Goal: Answer question/provide support

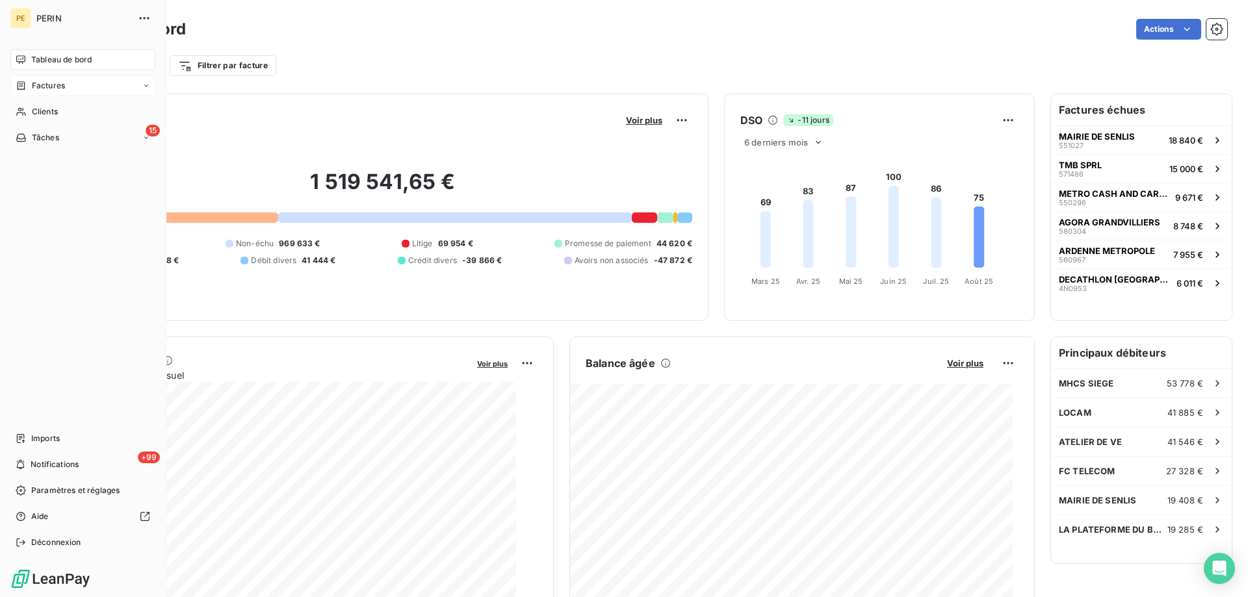
click at [54, 92] on span "Factures" at bounding box center [48, 86] width 33 height 12
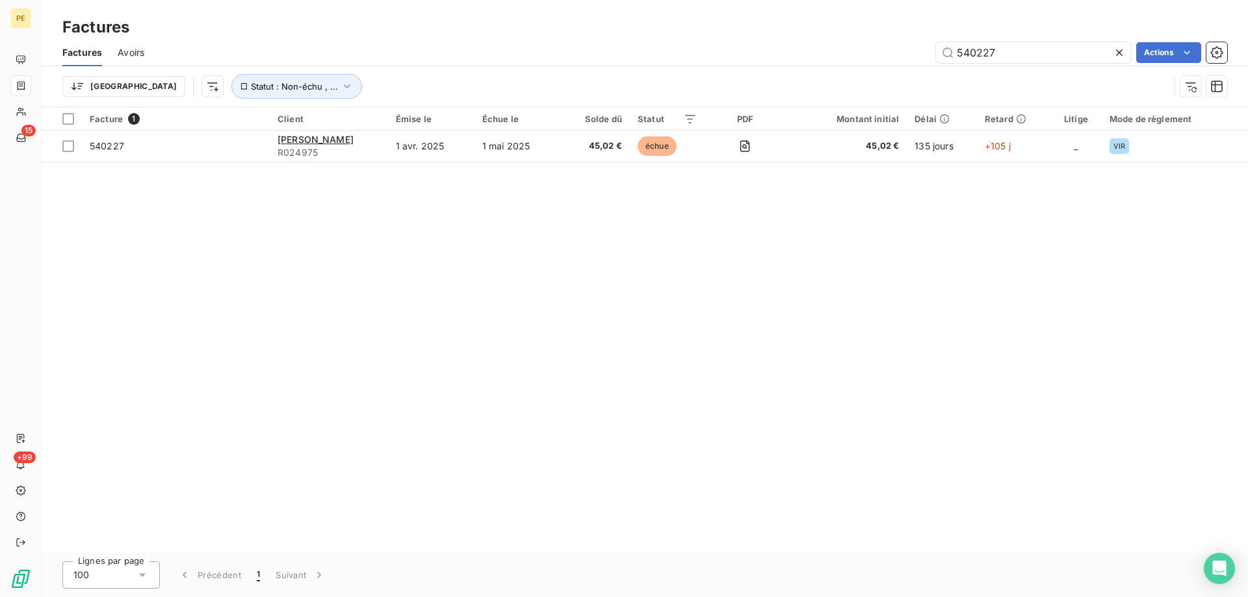
drag, startPoint x: 1019, startPoint y: 66, endPoint x: 823, endPoint y: 56, distance: 196.5
click at [823, 56] on div "540227 Actions" at bounding box center [693, 52] width 1067 height 21
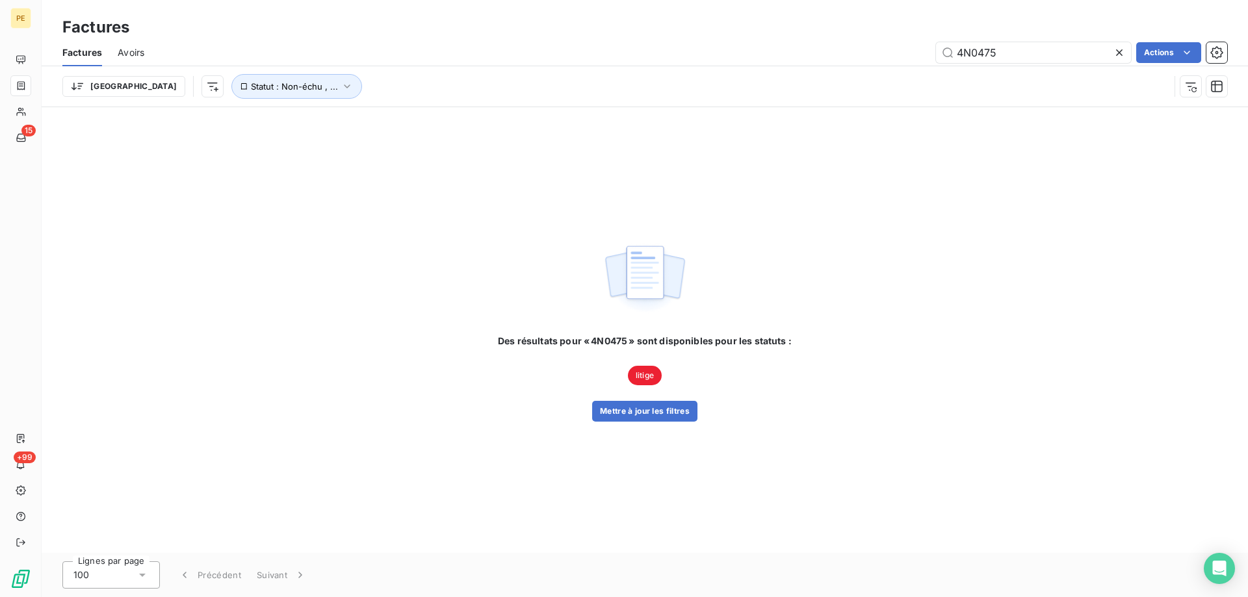
drag, startPoint x: 1063, startPoint y: 56, endPoint x: 818, endPoint y: 52, distance: 244.4
click at [818, 52] on div "4N0475 Actions" at bounding box center [693, 52] width 1067 height 21
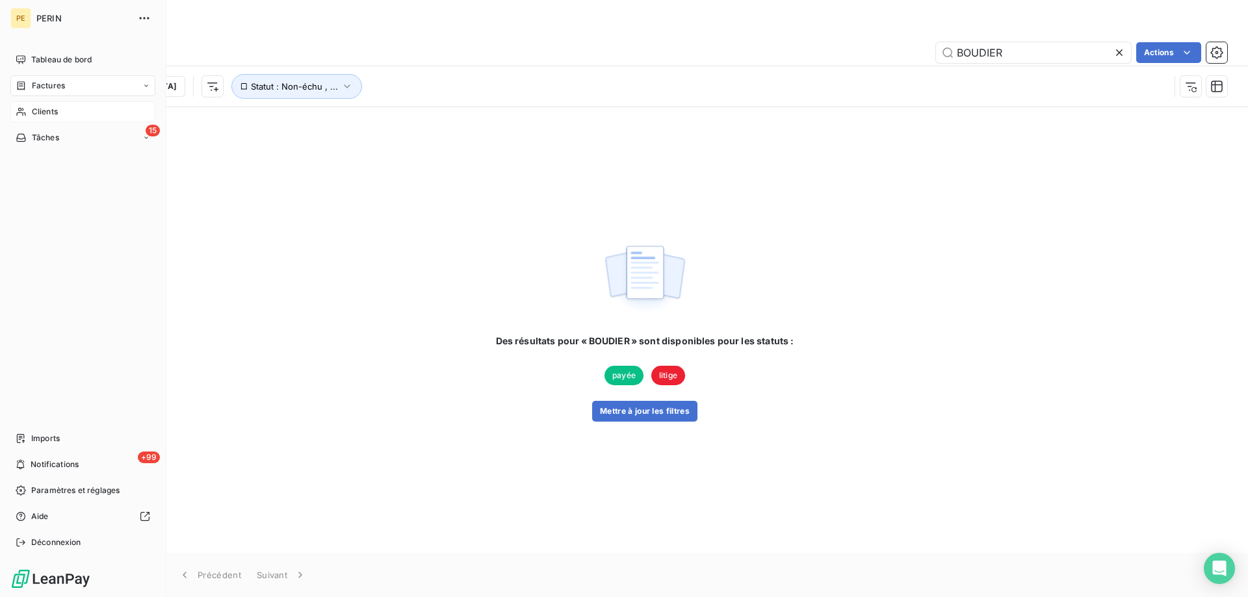
type input "BOUDIER"
click at [53, 118] on span "Clients" at bounding box center [45, 112] width 26 height 12
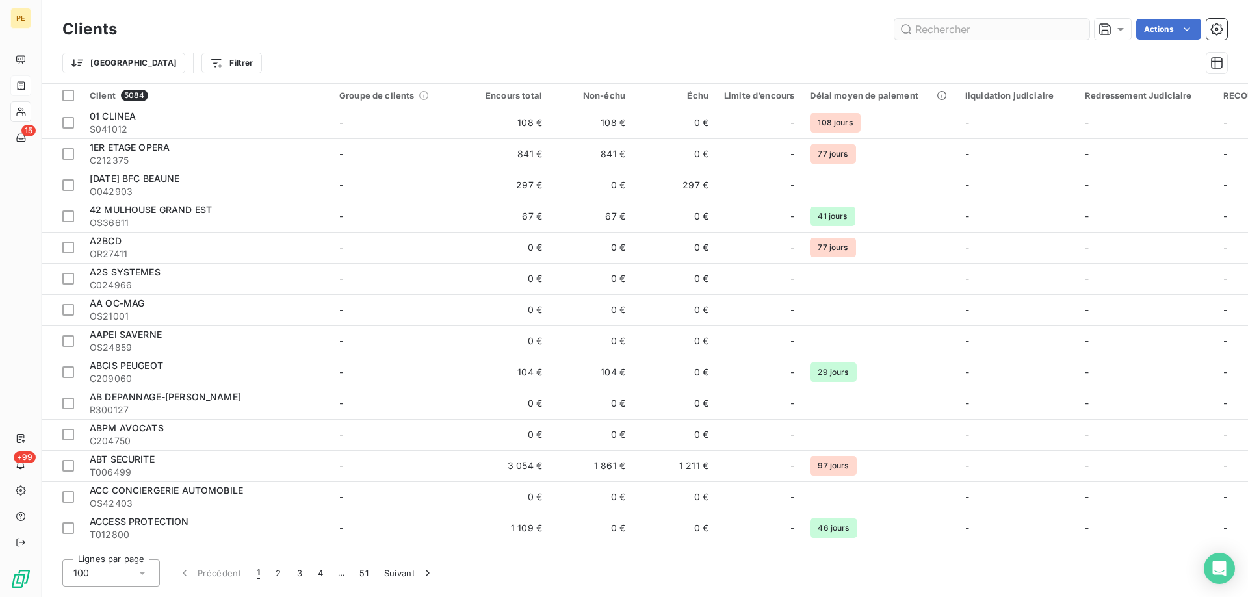
click at [942, 40] on input "text" at bounding box center [991, 29] width 195 height 21
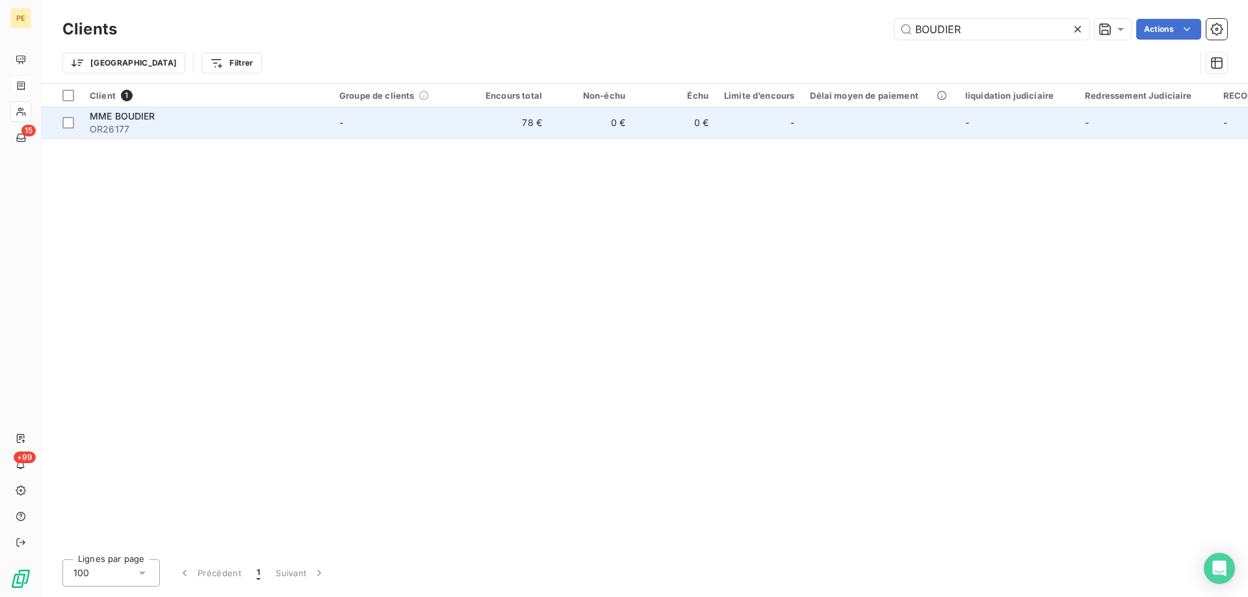
type input "BOUDIER"
click at [550, 138] on td "78 €" at bounding box center [508, 122] width 83 height 31
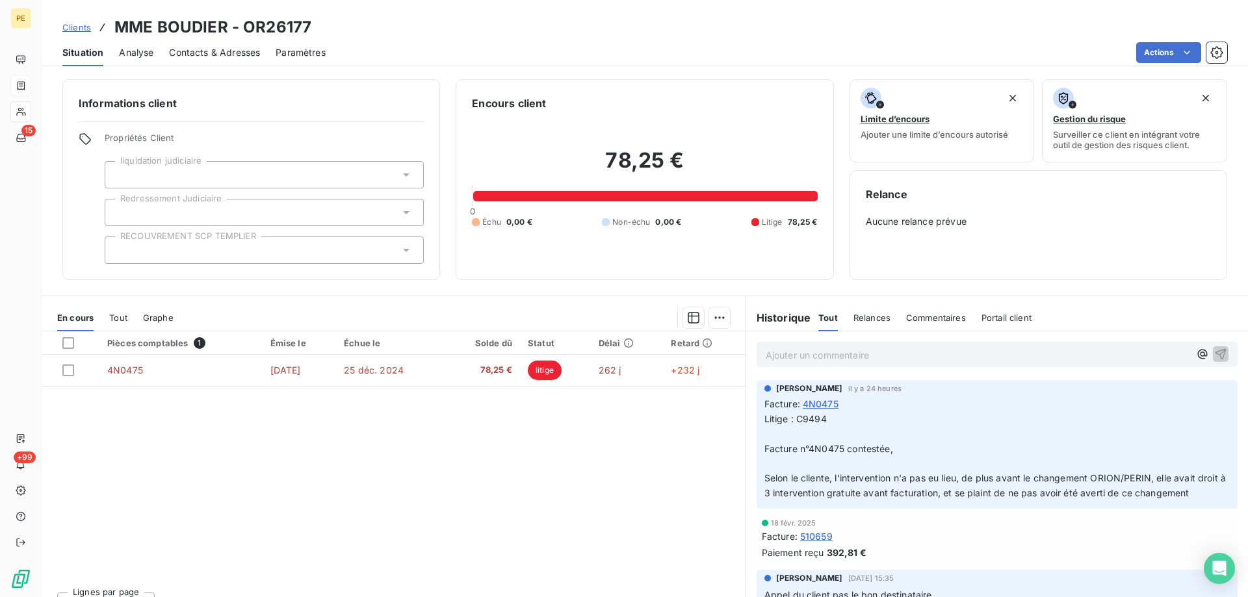
click at [260, 59] on span "Contacts & Adresses" at bounding box center [214, 52] width 91 height 13
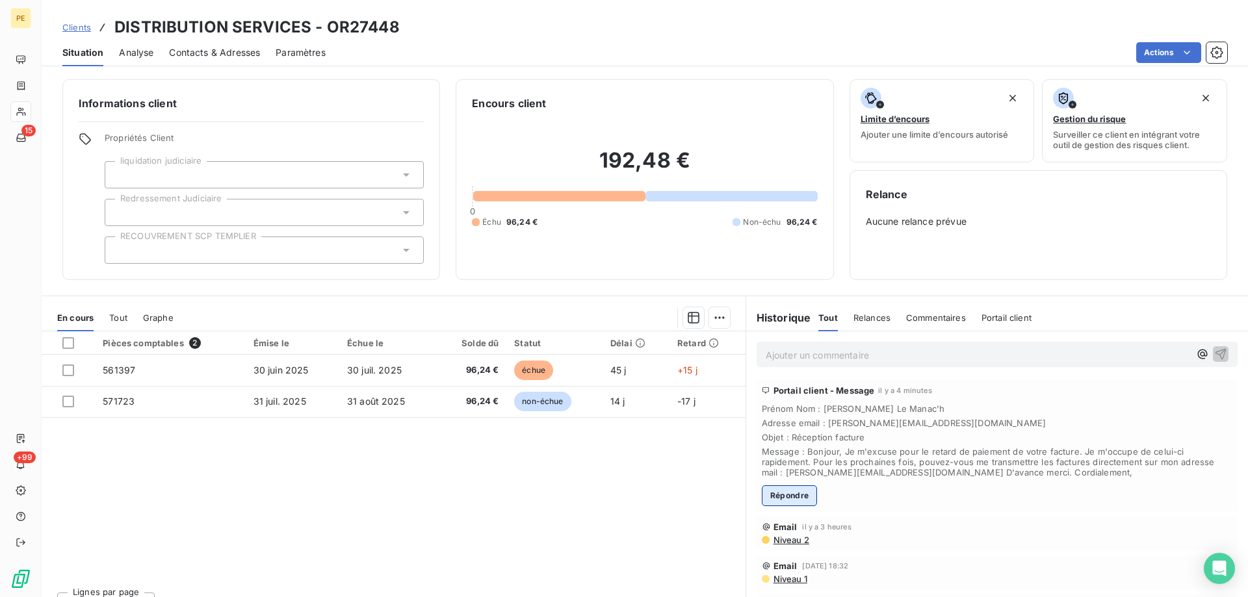
click at [796, 506] on button "Répondre" at bounding box center [790, 495] width 56 height 21
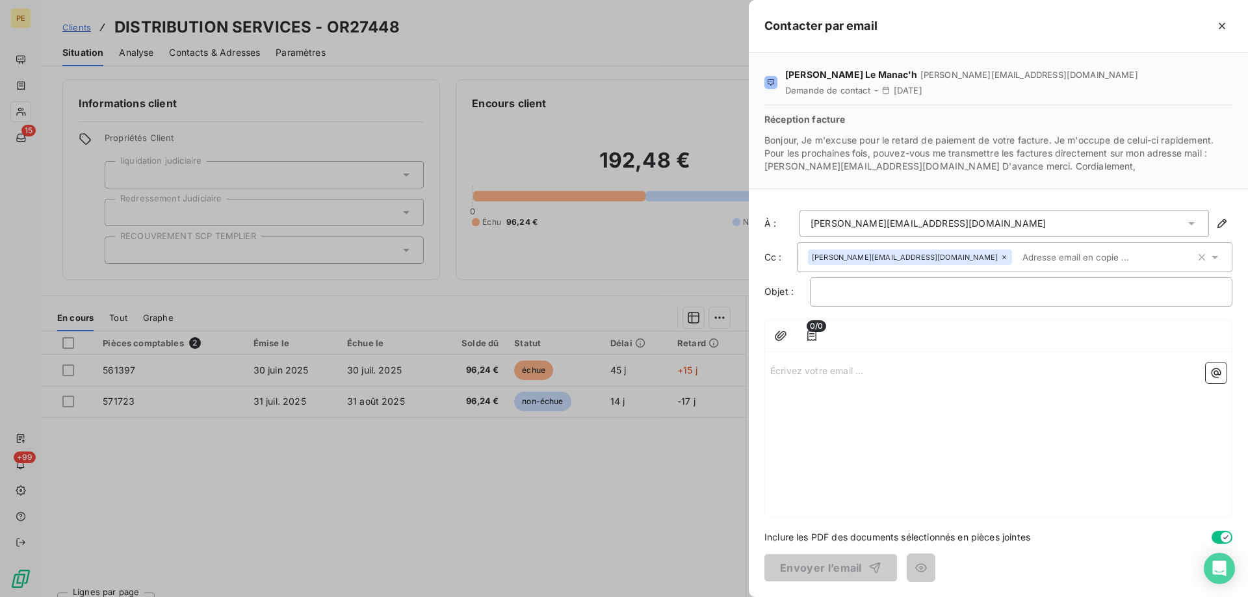
click at [770, 378] on p "Écrivez votre email ... ﻿" at bounding box center [998, 370] width 456 height 15
click at [966, 300] on p "﻿" at bounding box center [1021, 292] width 400 height 15
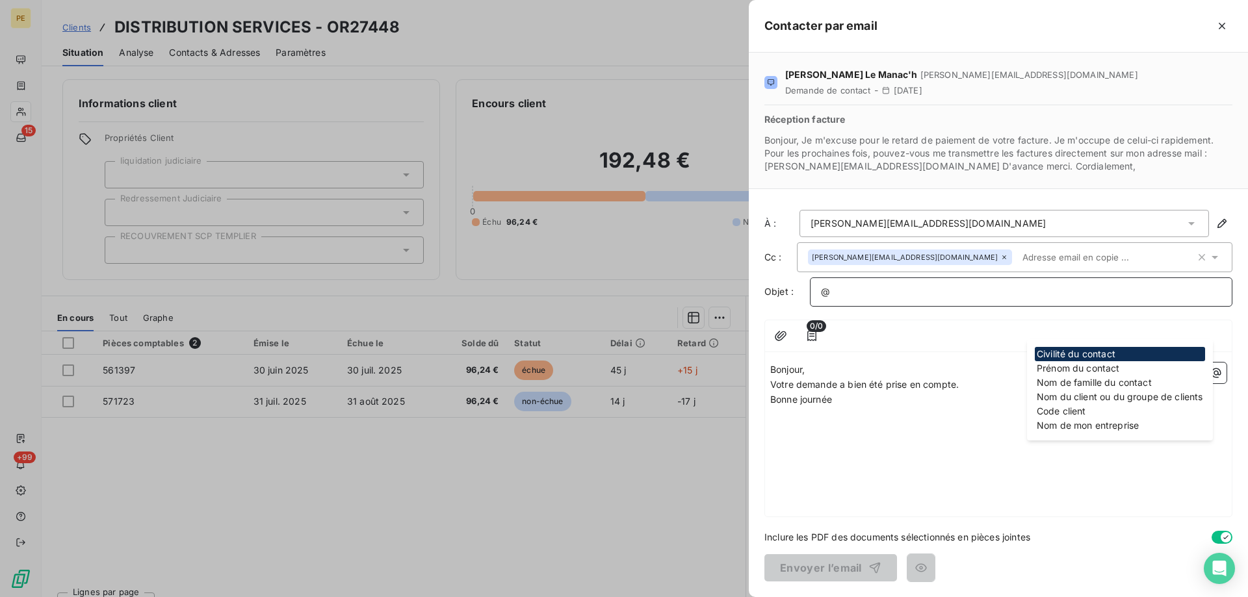
click at [821, 300] on p "@" at bounding box center [1021, 292] width 400 height 15
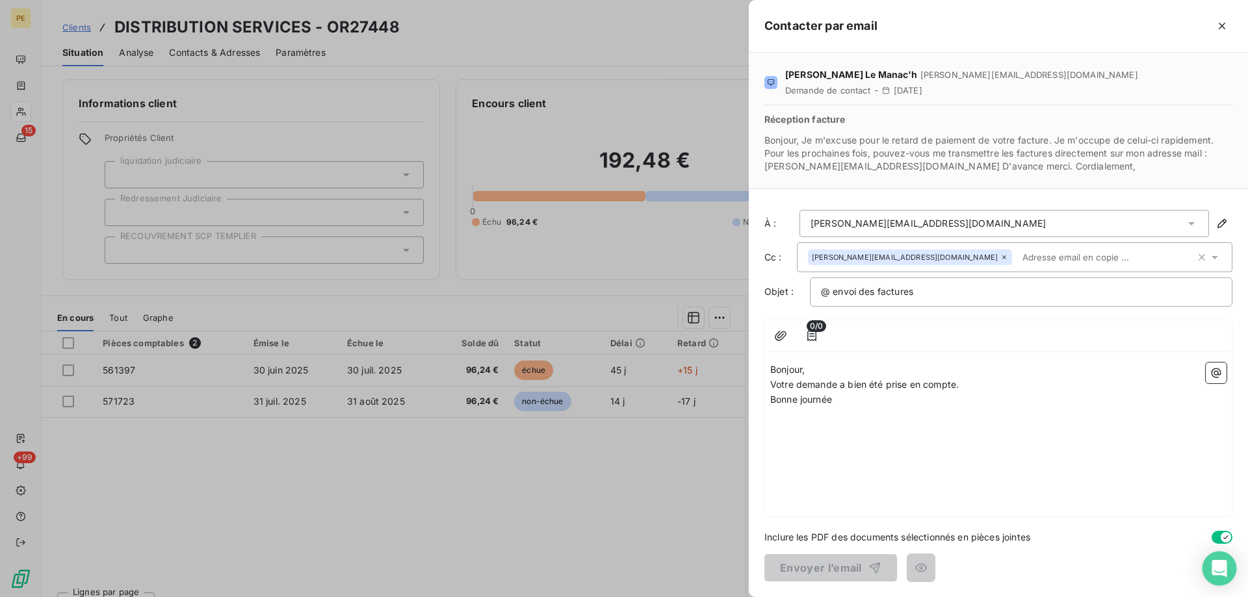
click at [1218, 564] on icon "Open Intercom Messenger" at bounding box center [1218, 568] width 15 height 17
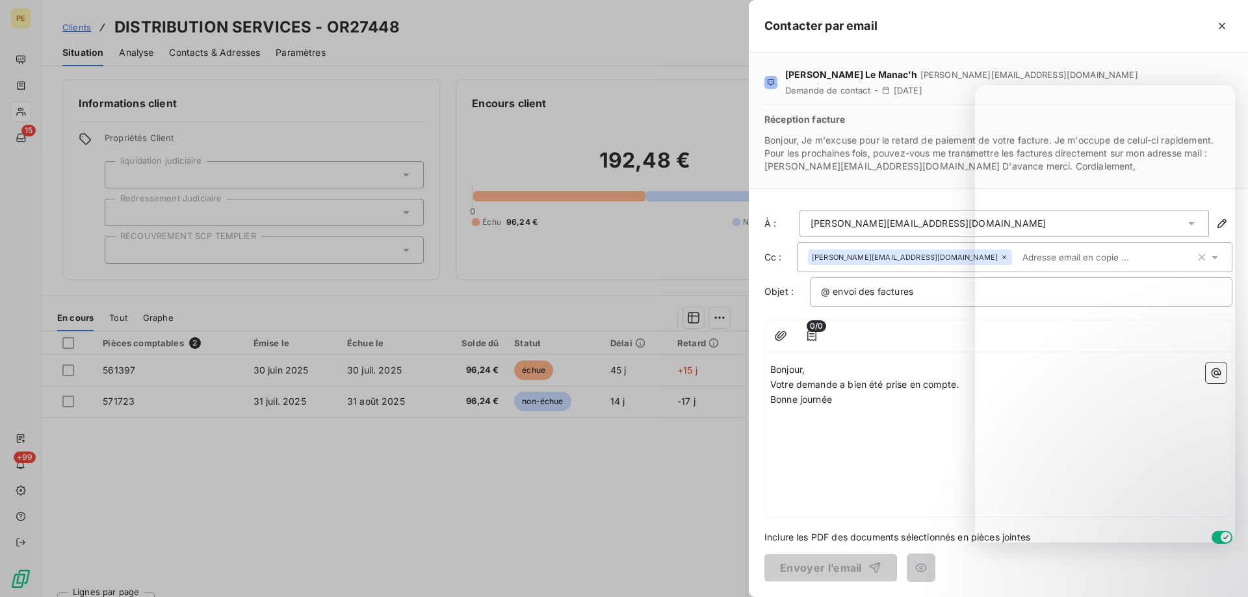
click at [833, 378] on p "Bonjour," at bounding box center [998, 370] width 456 height 15
click at [834, 378] on p "Bonjour," at bounding box center [998, 370] width 456 height 15
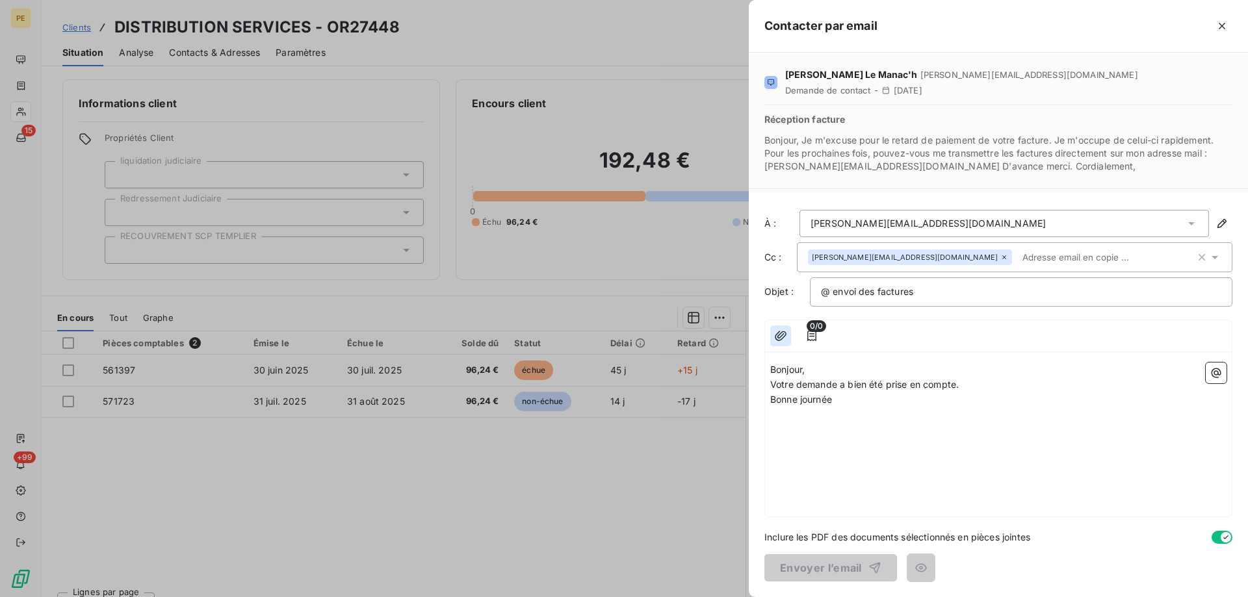
click at [775, 341] on icon "button" at bounding box center [781, 336] width 12 height 10
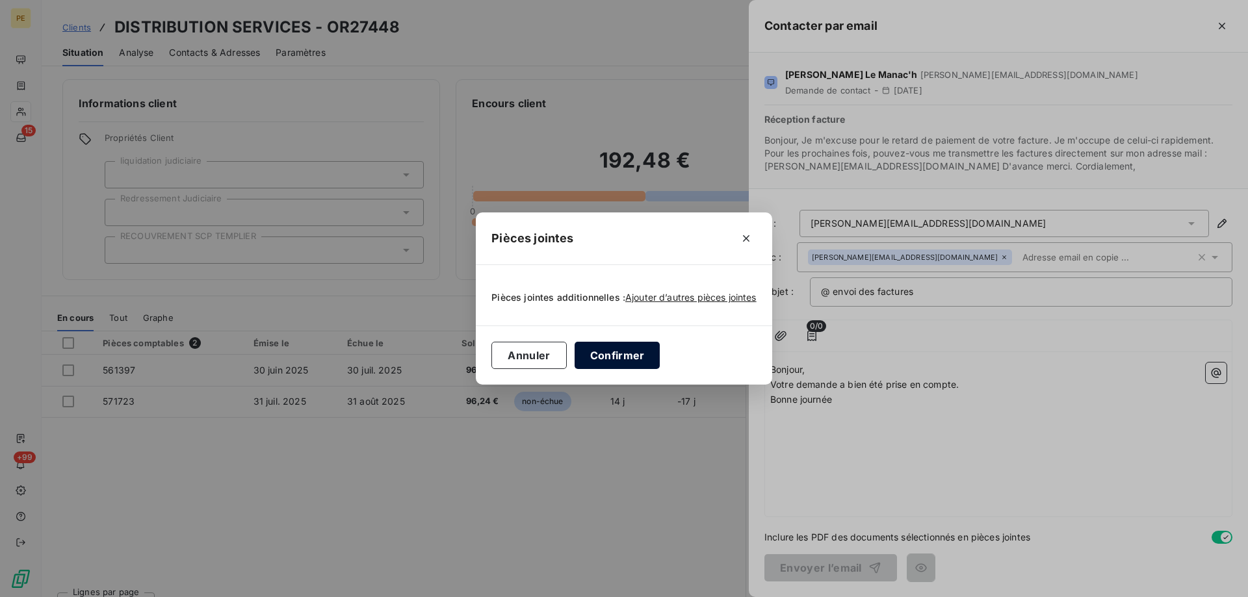
click at [630, 361] on button "Confirmer" at bounding box center [617, 355] width 86 height 27
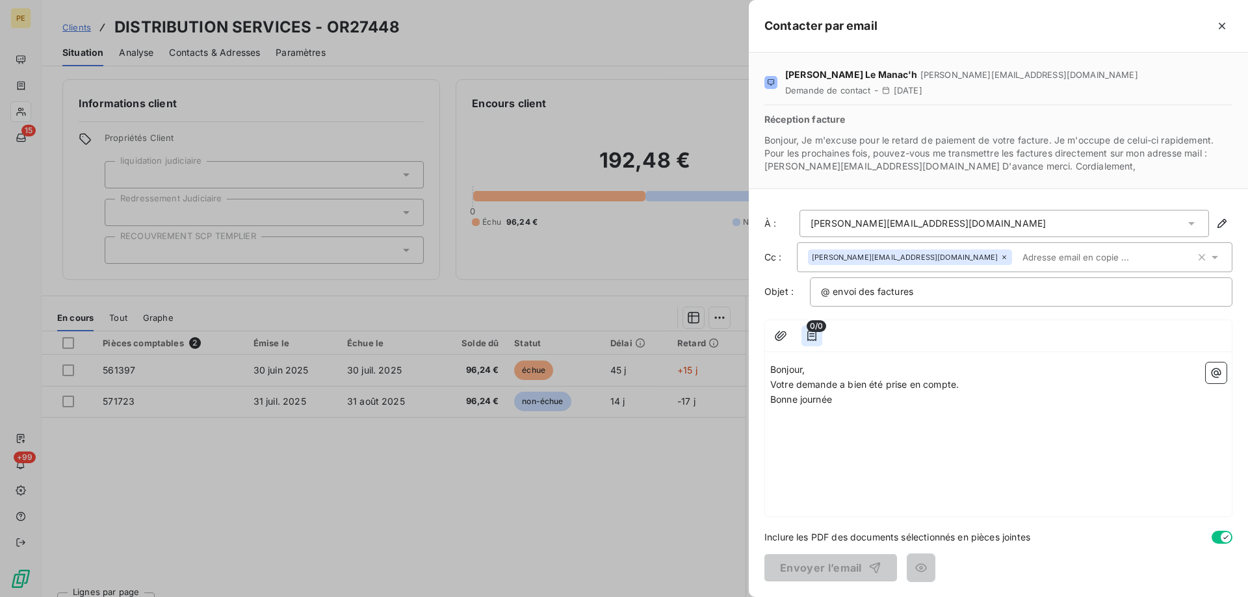
click at [807, 341] on icon "button" at bounding box center [811, 336] width 9 height 10
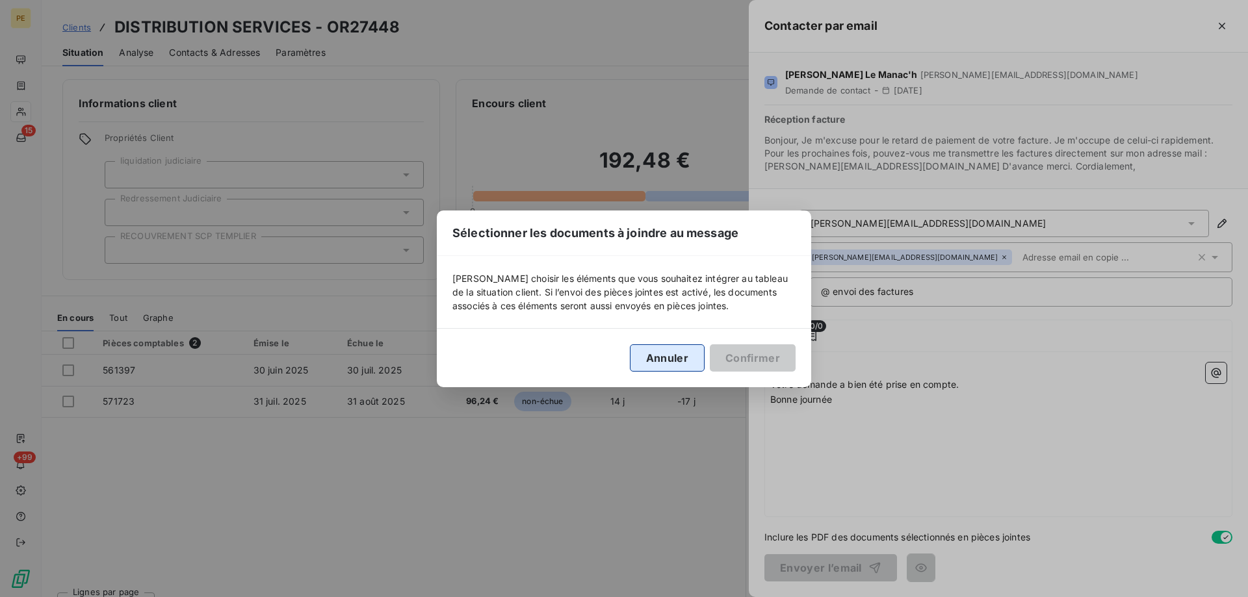
click at [704, 360] on button "Annuler" at bounding box center [667, 357] width 75 height 27
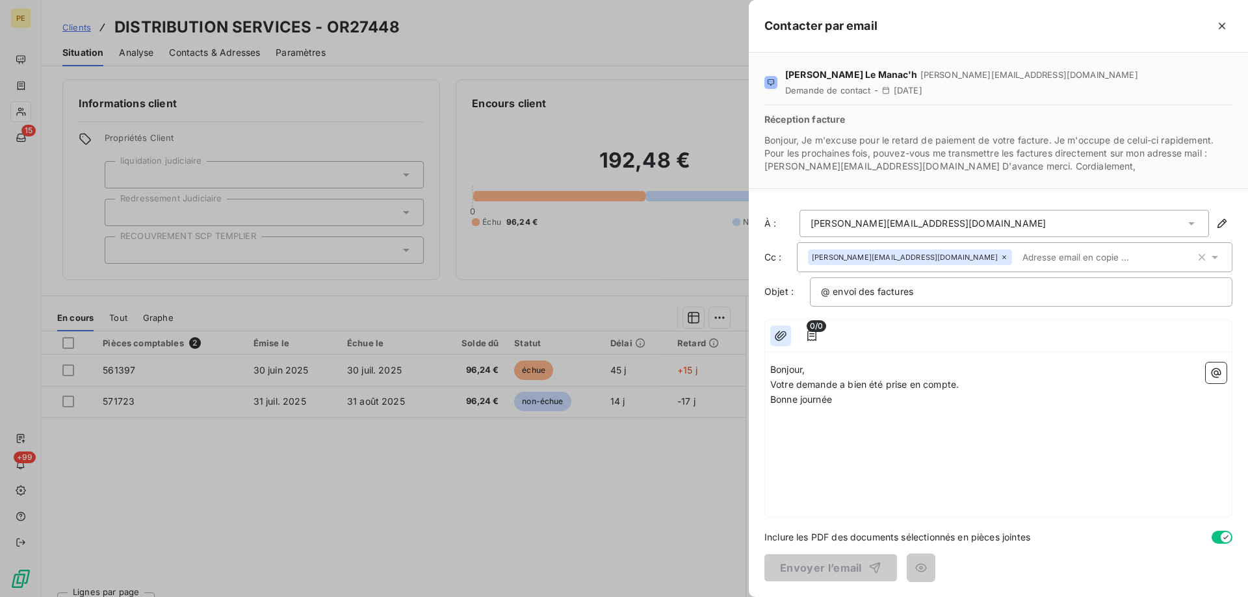
click at [774, 342] on icon "button" at bounding box center [780, 335] width 13 height 13
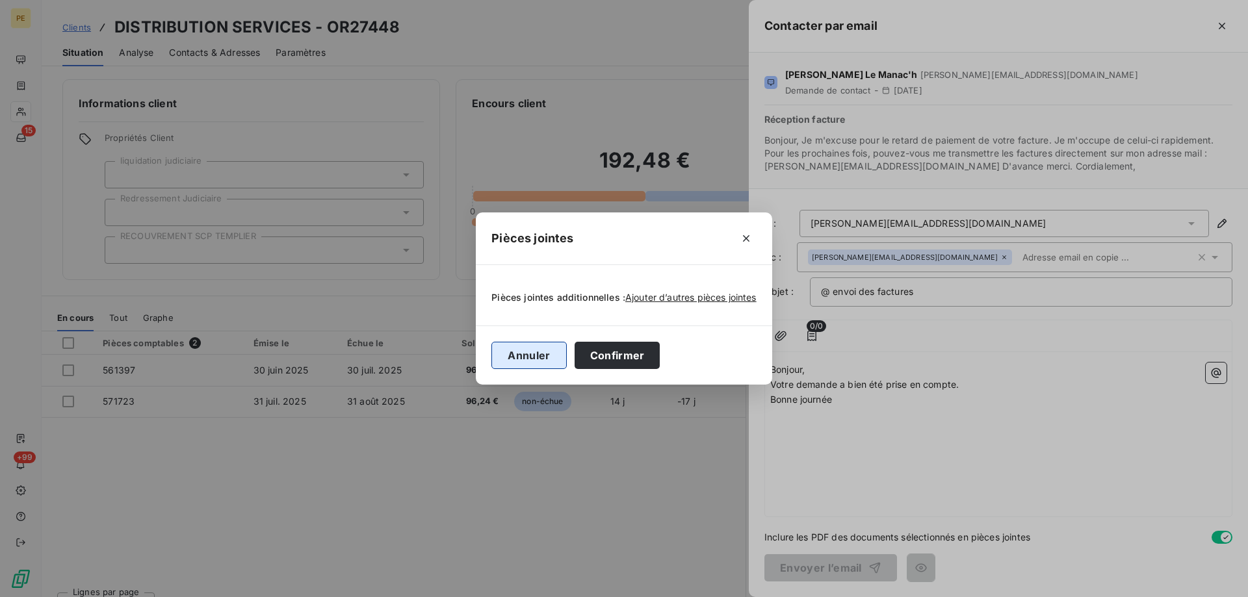
click at [541, 354] on button "Annuler" at bounding box center [528, 355] width 75 height 27
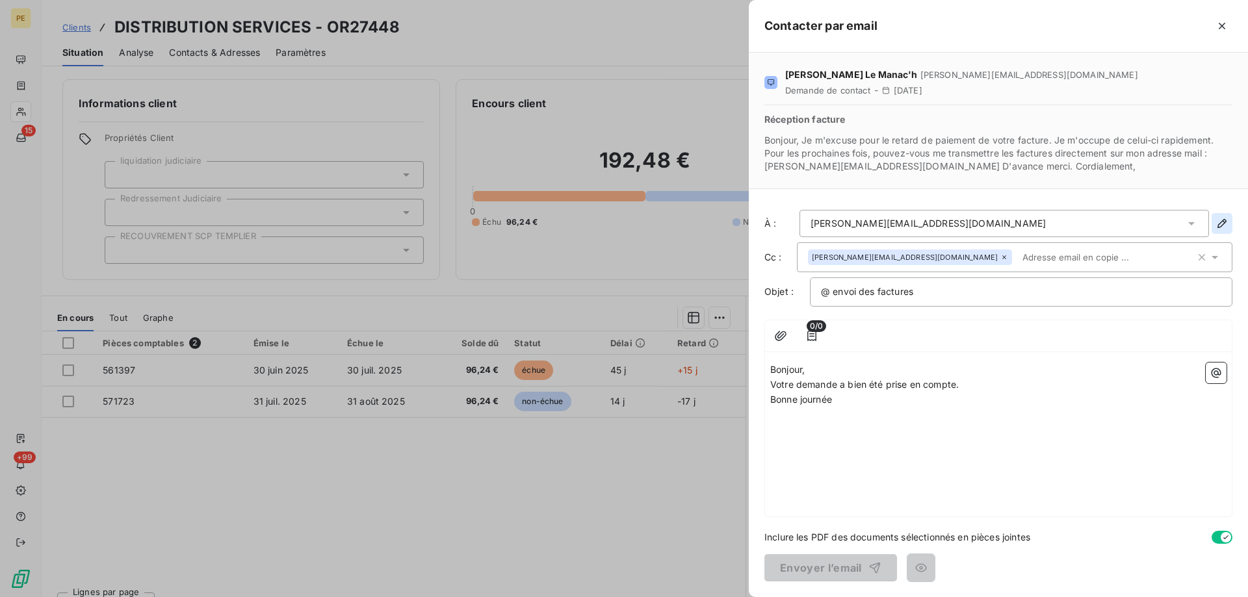
click at [1219, 230] on icon "button" at bounding box center [1221, 223] width 13 height 13
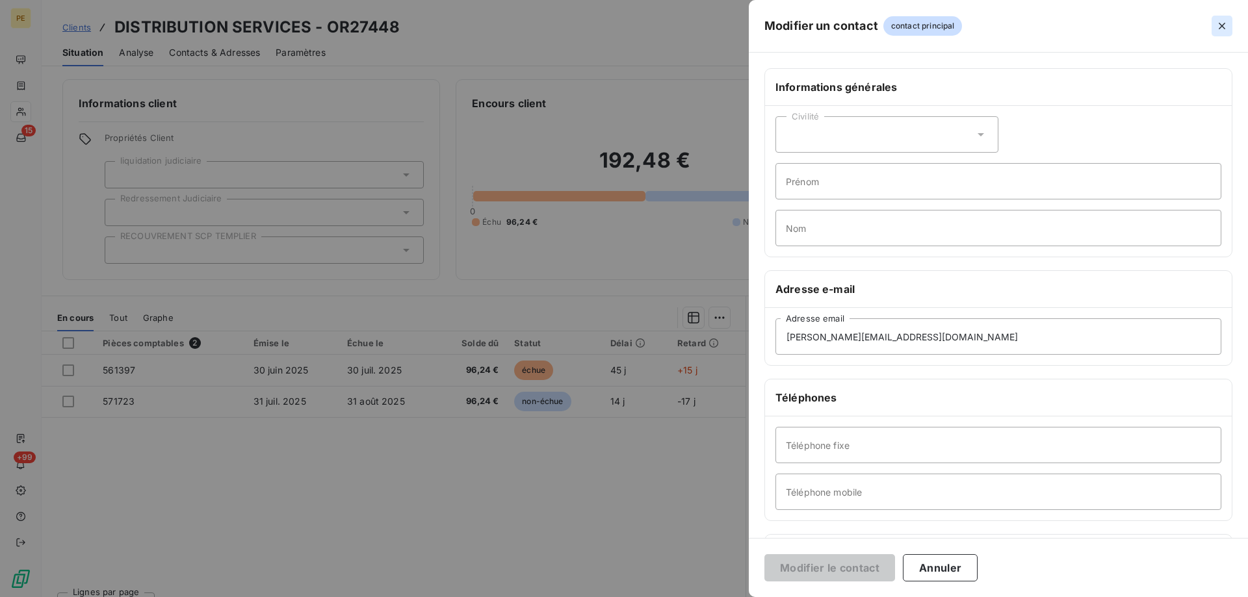
click at [1219, 27] on icon "button" at bounding box center [1221, 25] width 13 height 13
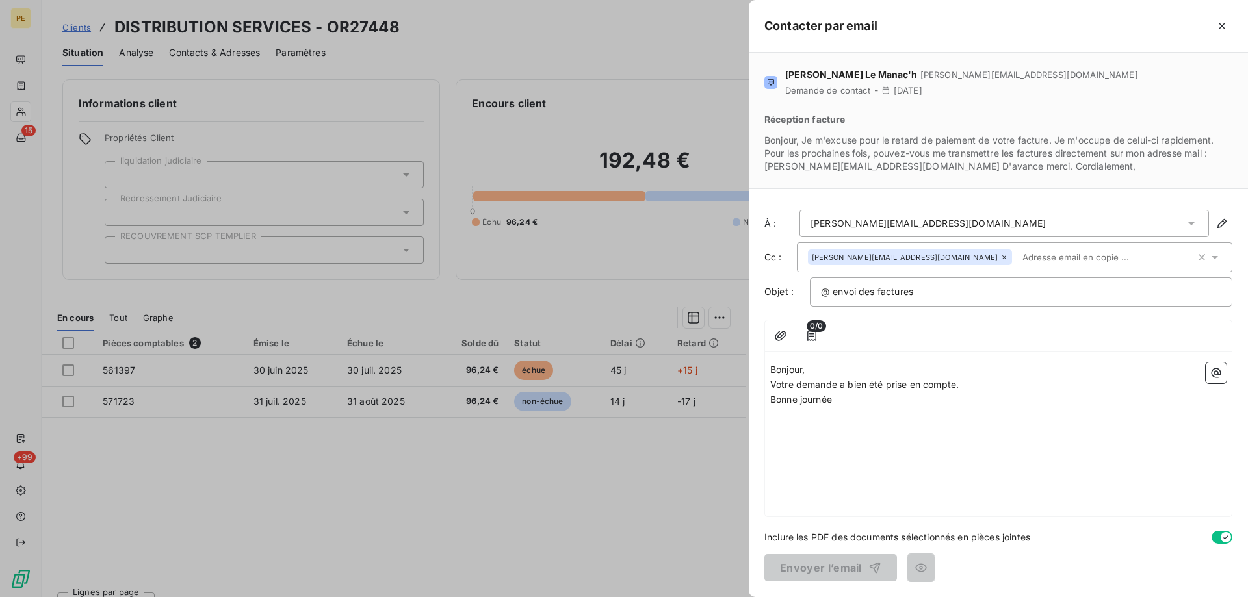
click at [1017, 267] on input "text" at bounding box center [1092, 257] width 150 height 19
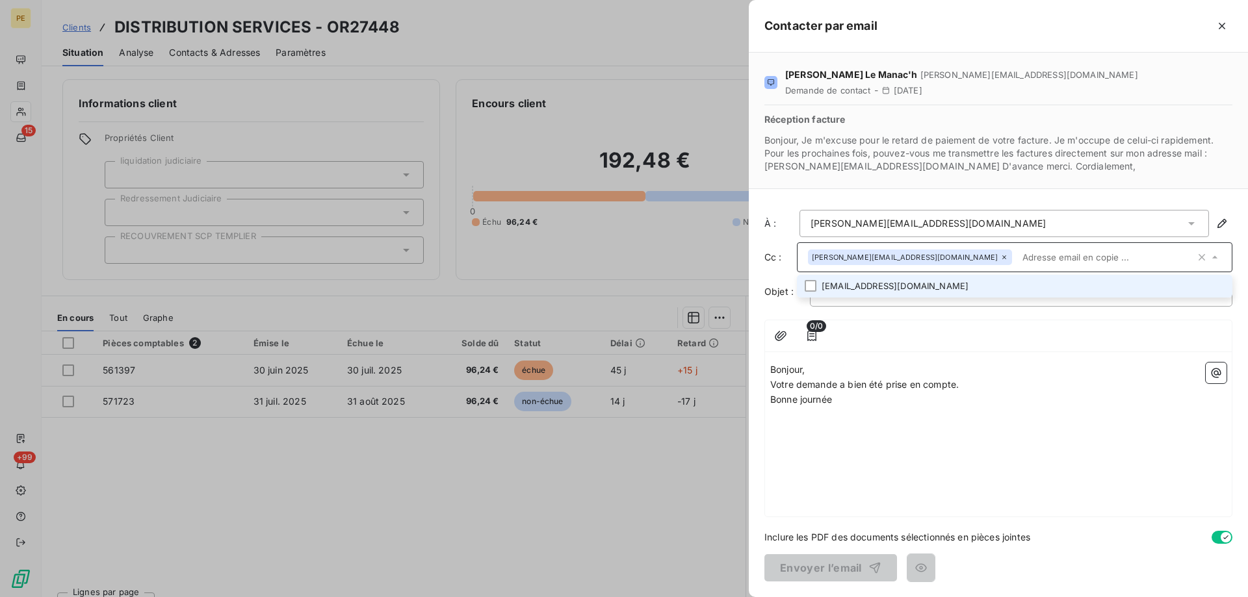
click at [1000, 261] on icon at bounding box center [1004, 257] width 8 height 8
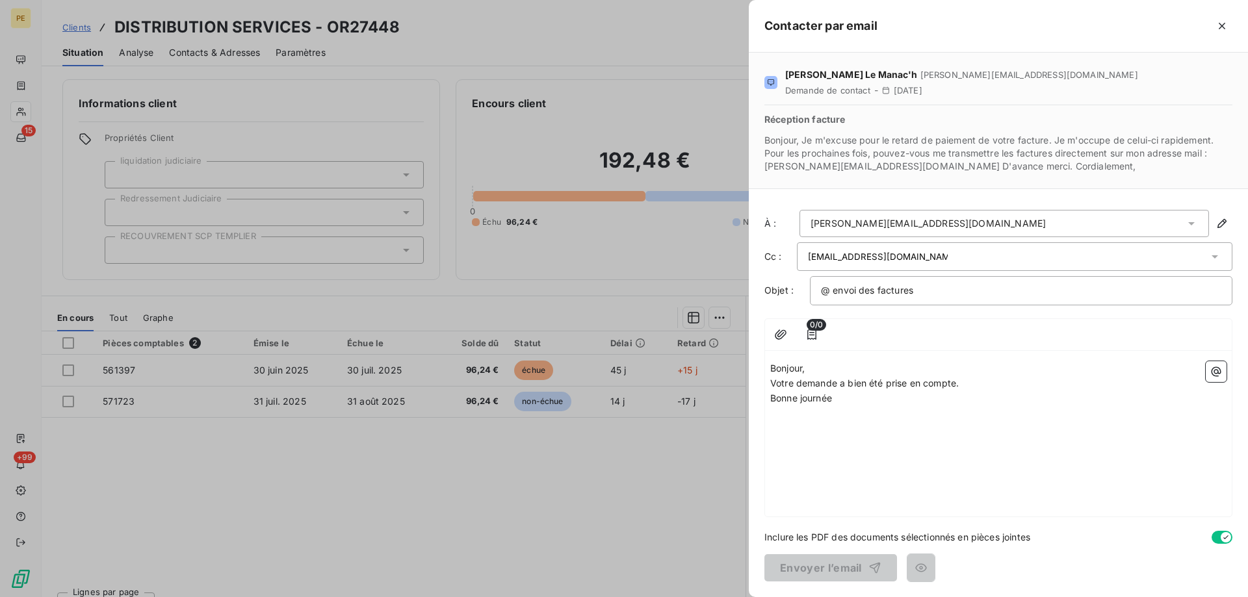
type input "comptabilite@perin.fr"
click at [873, 351] on div "0/0" at bounding box center [998, 335] width 467 height 32
click at [1217, 378] on icon "button" at bounding box center [1215, 371] width 13 height 13
click at [1001, 391] on p "Votre demande a bien été prise en compte." at bounding box center [998, 383] width 456 height 15
click at [1217, 31] on icon "button" at bounding box center [1221, 25] width 13 height 13
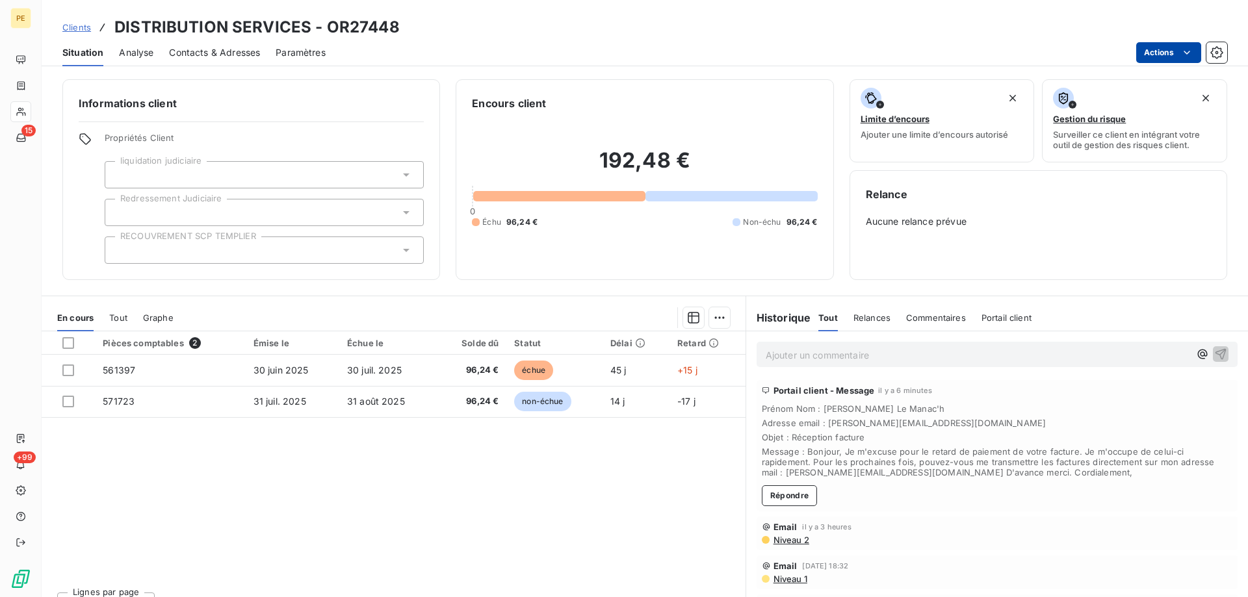
click at [1169, 60] on html "PE 15 +99 Clients DISTRIBUTION SERVICES - OR27448 Situation Analyse Contacts & …" at bounding box center [624, 298] width 1248 height 597
click at [1003, 525] on html "PE 15 +99 Clients DISTRIBUTION SERVICES - OR27448 Situation Analyse Contacts & …" at bounding box center [624, 298] width 1248 height 597
